Goal: Use online tool/utility: Utilize a website feature to perform a specific function

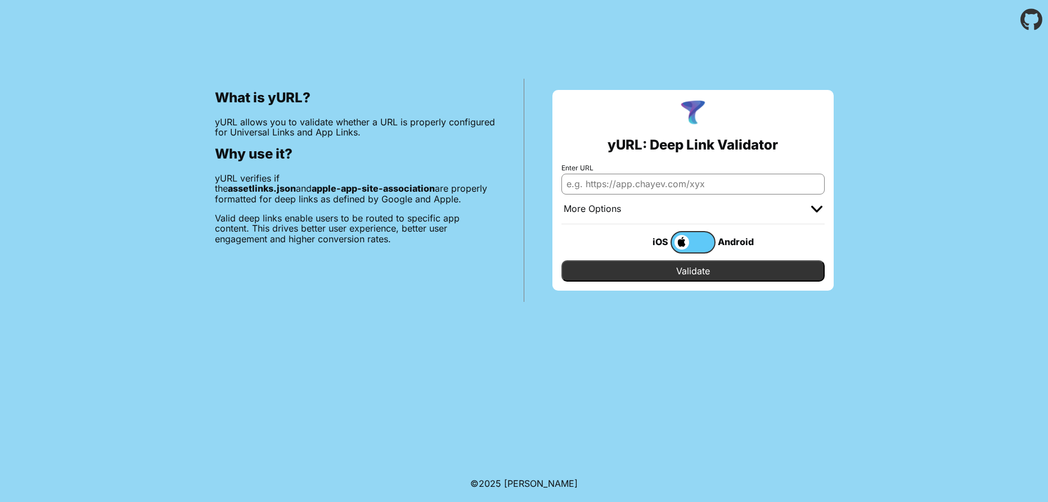
click at [706, 249] on label at bounding box center [692, 242] width 45 height 22
click at [0, 0] on input "checkbox" at bounding box center [0, 0] width 0 height 0
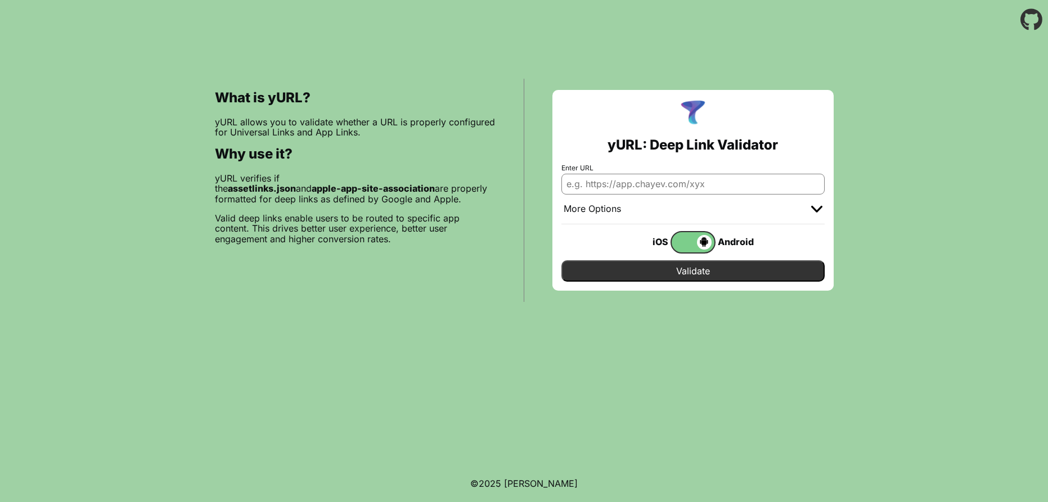
click at [700, 246] on span at bounding box center [692, 242] width 40 height 15
click at [0, 0] on input "checkbox" at bounding box center [0, 0] width 0 height 0
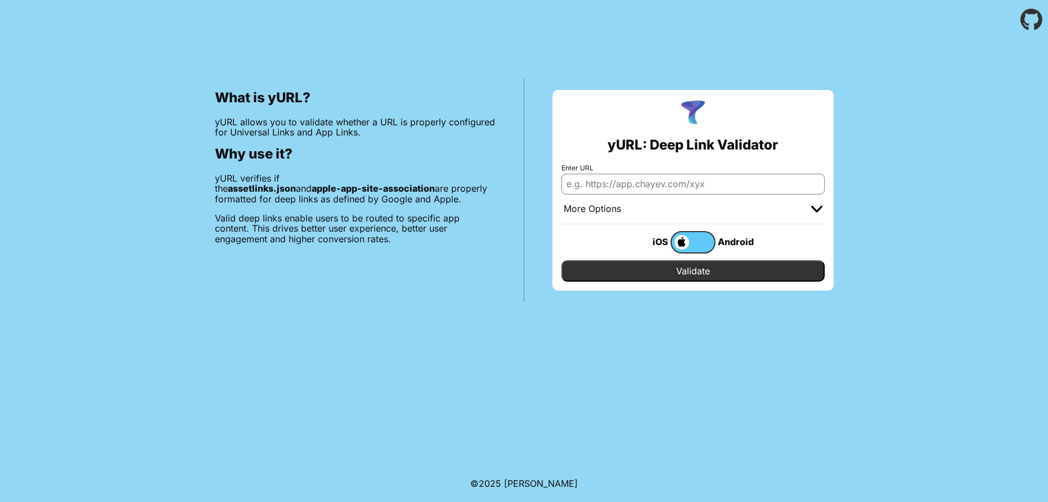
click at [693, 181] on input "Enter URL" at bounding box center [692, 184] width 263 height 20
click at [704, 268] on input "Validate" at bounding box center [692, 270] width 263 height 21
click at [690, 178] on input "https://tenniscloud.app" at bounding box center [692, 184] width 263 height 20
click at [817, 213] on div at bounding box center [816, 209] width 11 height 11
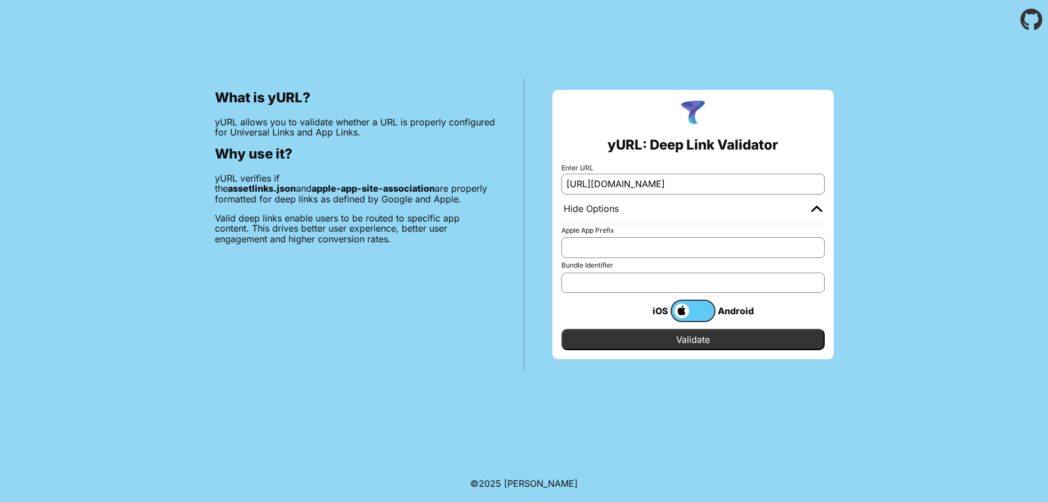
click at [753, 247] on input "Apple App Prefix" at bounding box center [692, 247] width 263 height 20
click at [691, 315] on label at bounding box center [692, 311] width 45 height 22
click at [0, 0] on input "checkbox" at bounding box center [0, 0] width 0 height 0
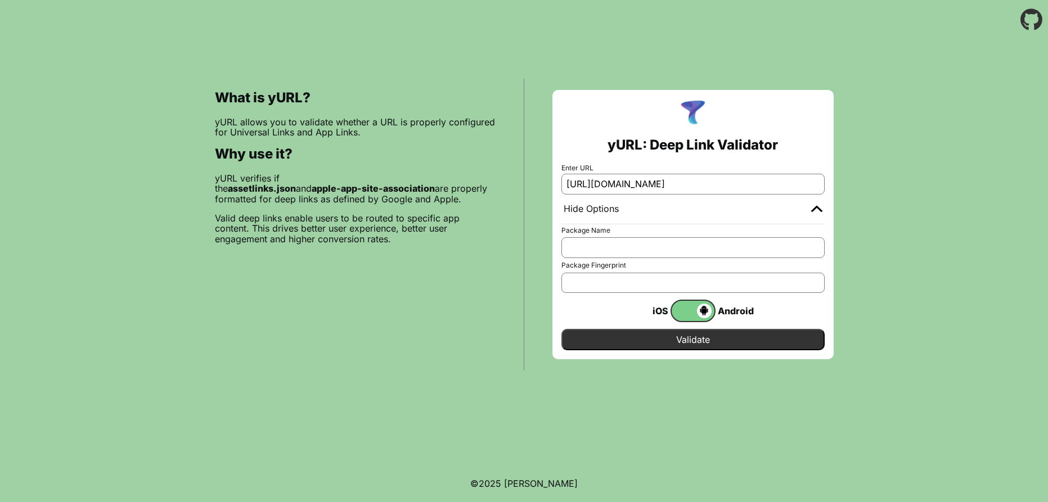
click at [691, 315] on span at bounding box center [692, 311] width 40 height 15
click at [0, 0] on input "checkbox" at bounding box center [0, 0] width 0 height 0
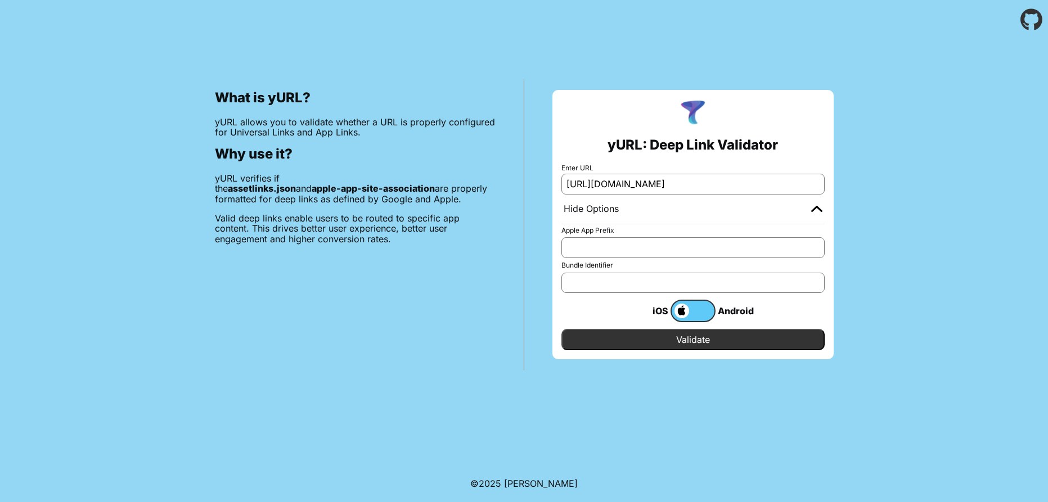
click at [691, 315] on label at bounding box center [692, 311] width 45 height 22
click at [0, 0] on input "checkbox" at bounding box center [0, 0] width 0 height 0
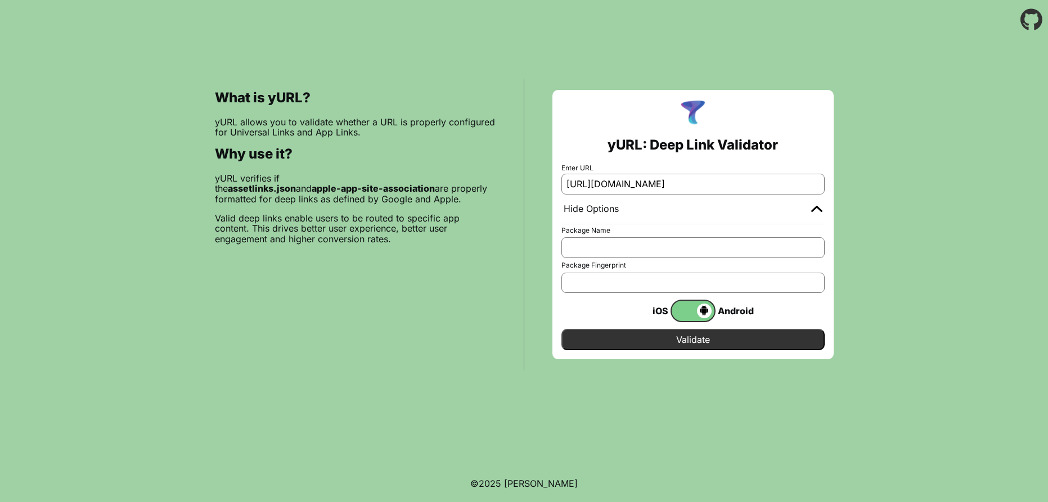
click at [691, 315] on span at bounding box center [692, 311] width 40 height 15
click at [0, 0] on input "checkbox" at bounding box center [0, 0] width 0 height 0
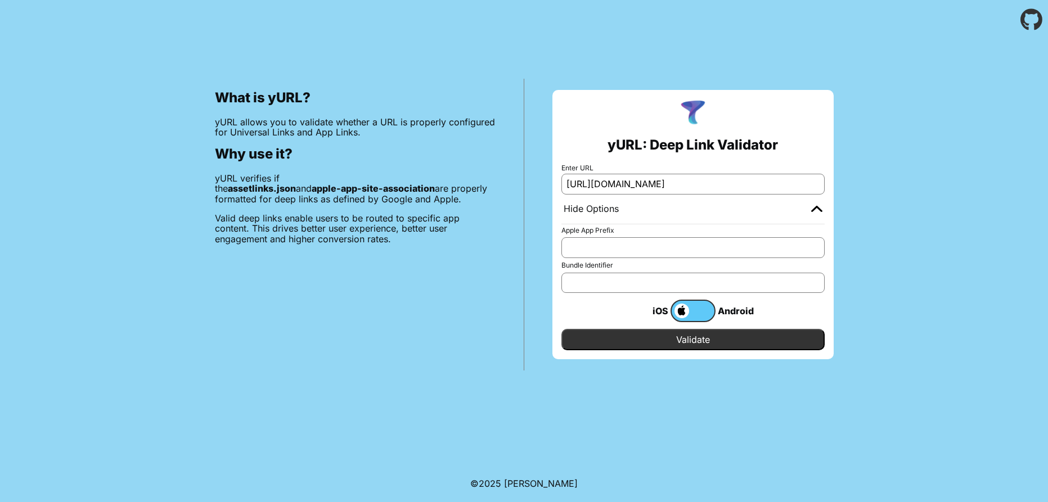
click at [668, 183] on input "https://tenniscloud.app" at bounding box center [692, 184] width 263 height 20
type input "[URL][DOMAIN_NAME]"
click at [757, 349] on input "Validate" at bounding box center [692, 339] width 263 height 21
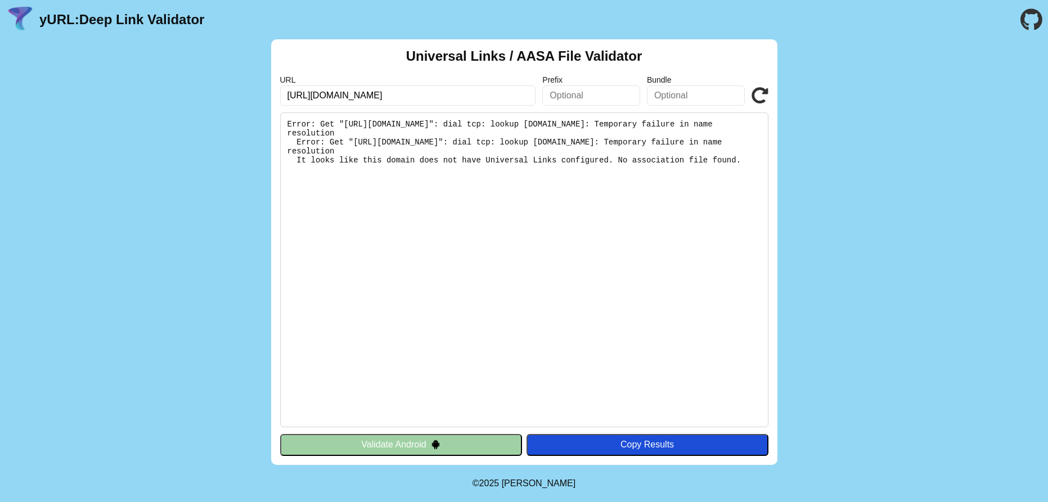
click at [669, 99] on input "text" at bounding box center [696, 95] width 98 height 20
click at [613, 99] on input "text" at bounding box center [591, 95] width 98 height 20
click at [494, 447] on button "Validate Android" at bounding box center [401, 444] width 242 height 21
drag, startPoint x: 354, startPoint y: 123, endPoint x: 646, endPoint y: 125, distance: 291.4
click at [646, 125] on pre "Error: Get "[URL][DOMAIN_NAME]": dial tcp: lookup [DOMAIN_NAME]: Temporary fail…" at bounding box center [524, 269] width 488 height 315
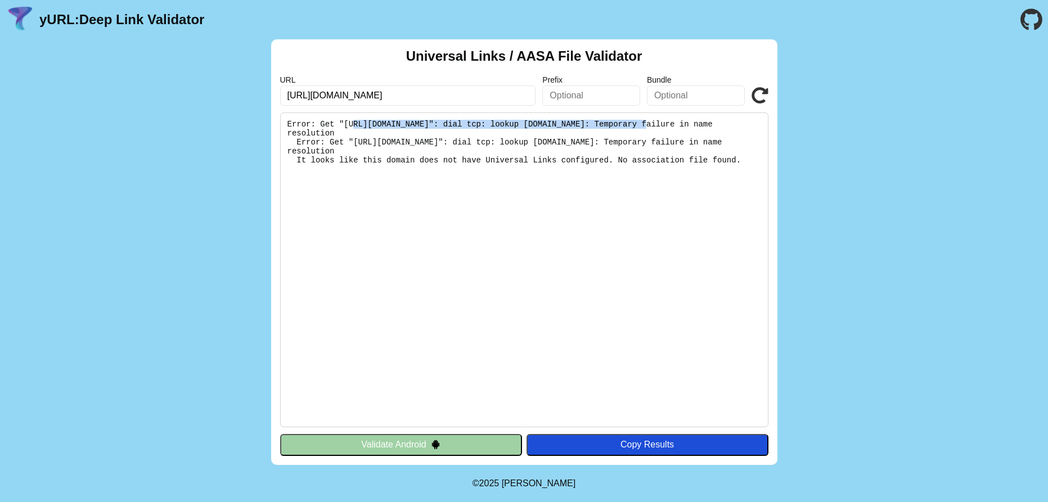
copy pre "[URL][DOMAIN_NAME]"
